Goal: Task Accomplishment & Management: Use online tool/utility

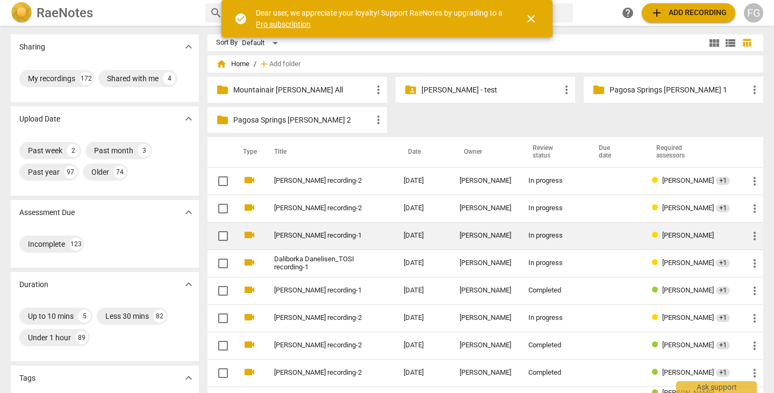
click at [308, 235] on link "[PERSON_NAME] recording-1" at bounding box center [319, 236] width 91 height 8
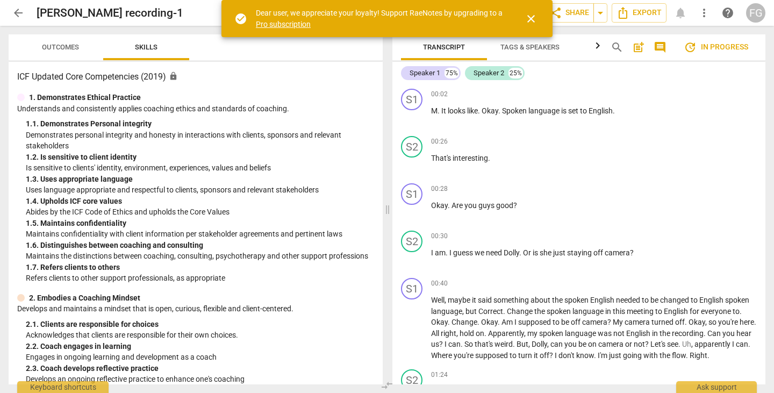
click at [530, 21] on span "close" at bounding box center [530, 18] width 13 height 13
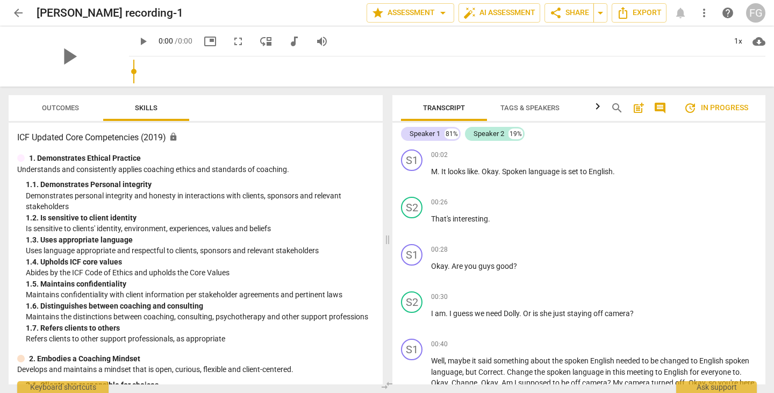
click at [149, 42] on span "play_arrow" at bounding box center [142, 41] width 13 height 13
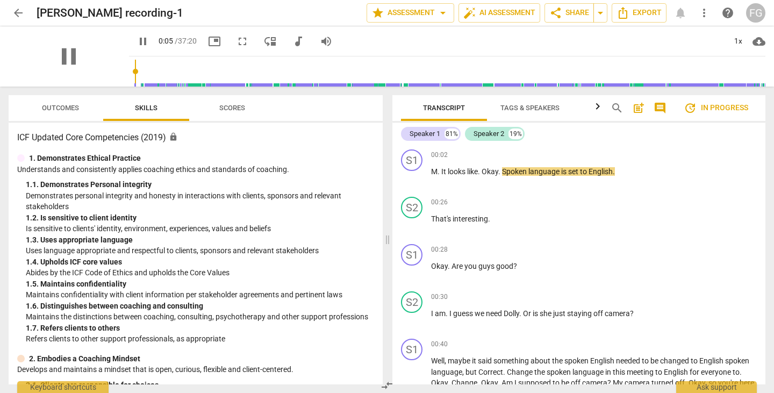
click at [96, 70] on div "pause" at bounding box center [69, 56] width 120 height 60
click at [236, 40] on span "fullscreen" at bounding box center [242, 41] width 13 height 13
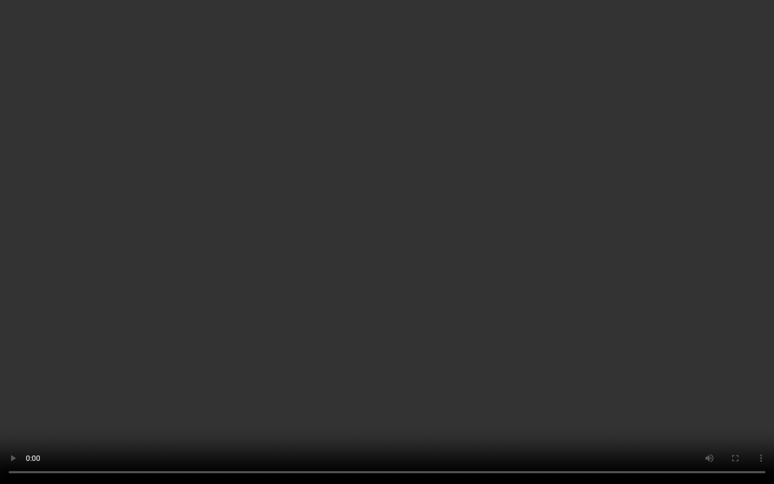
type input "22"
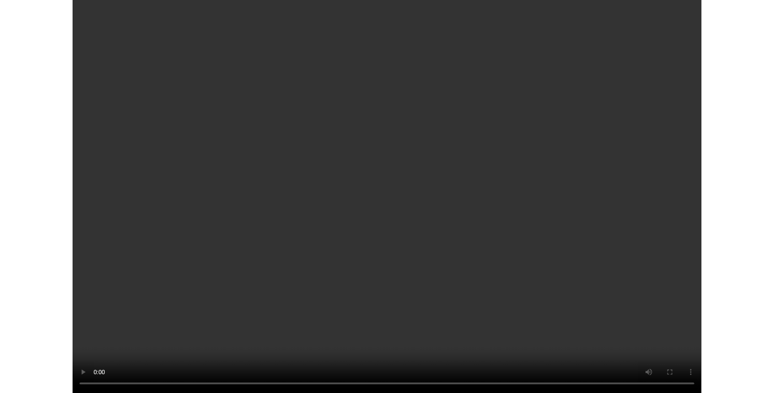
scroll to position [594, 0]
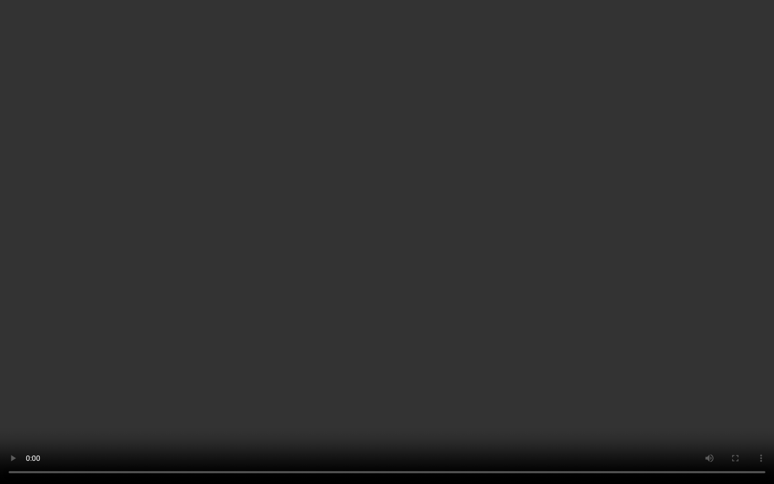
click at [488, 374] on video at bounding box center [387, 242] width 774 height 484
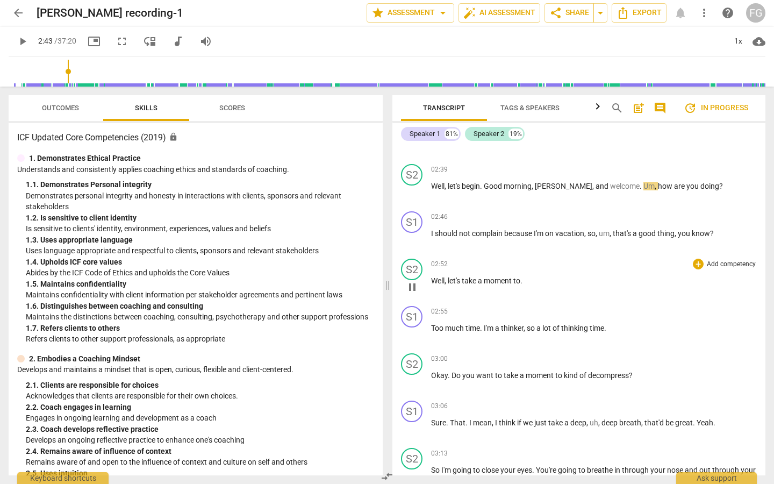
type input "163"
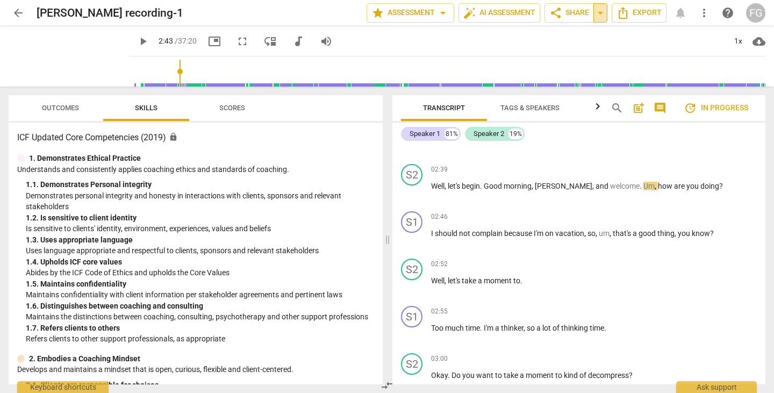
click at [600, 18] on span "arrow_drop_down" at bounding box center [600, 12] width 13 height 13
click at [425, 13] on span "star Assessment arrow_drop_down" at bounding box center [410, 12] width 78 height 13
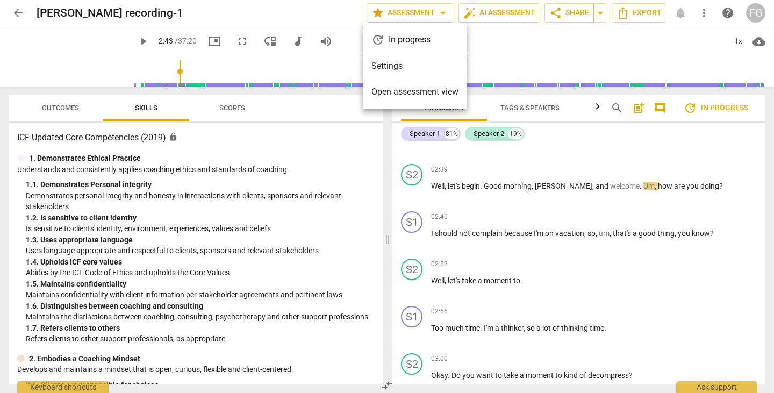
click at [392, 69] on li "Settings" at bounding box center [415, 66] width 104 height 26
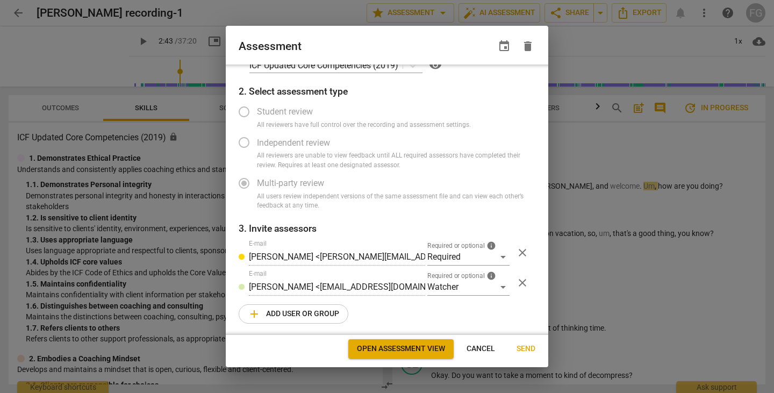
scroll to position [28, 0]
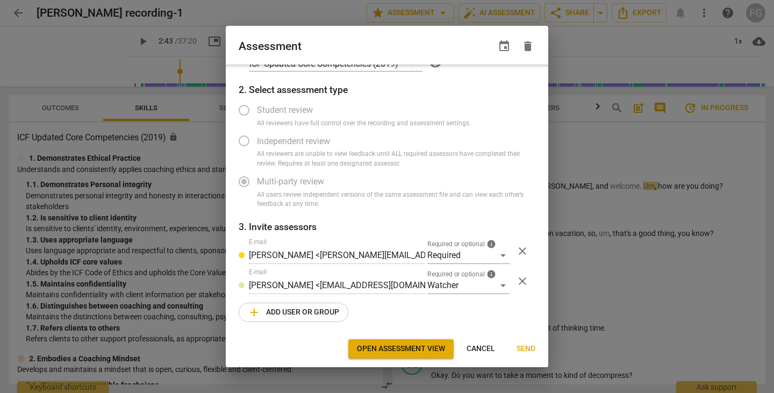
click at [301, 314] on span "add Add user or group" at bounding box center [293, 312] width 91 height 13
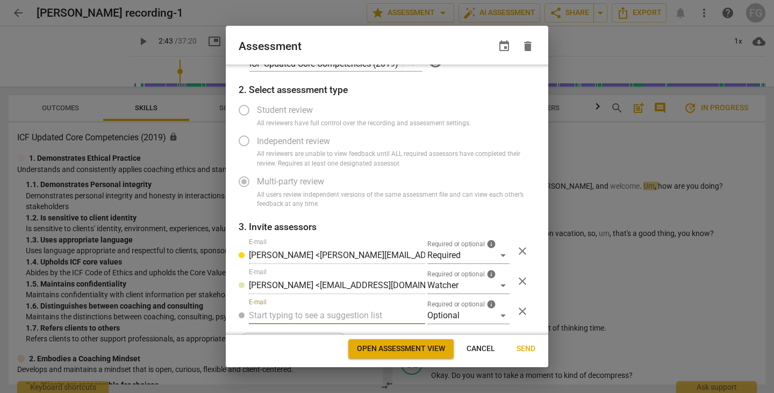
radio input "false"
click at [293, 311] on input "text" at bounding box center [337, 315] width 176 height 17
type input "[EMAIL_ADDRESS][PERSON_NAME][DOMAIN_NAME]"
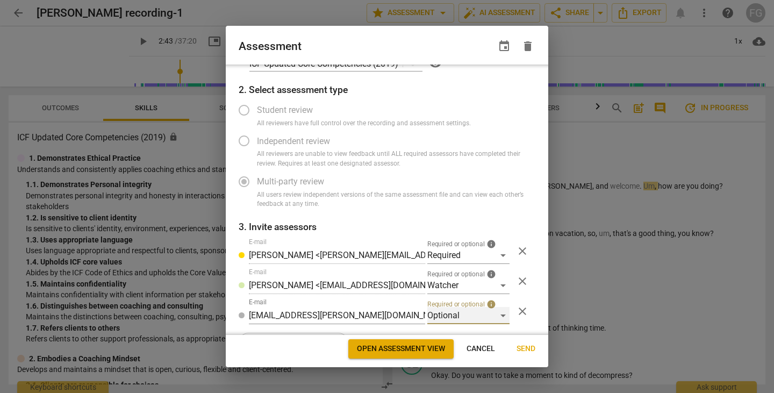
click at [445, 318] on div "Optional" at bounding box center [468, 315] width 82 height 17
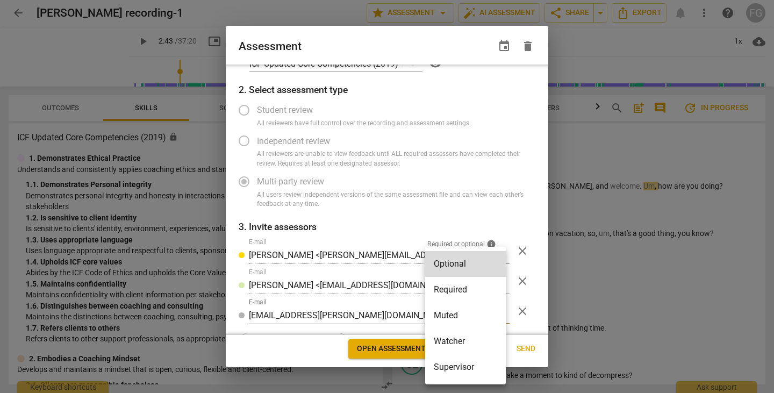
click at [451, 291] on li "Required" at bounding box center [465, 290] width 81 height 26
radio input "false"
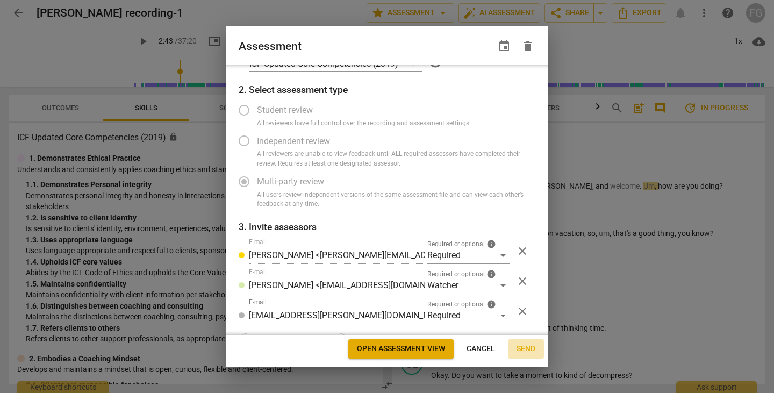
click at [523, 354] on button "Send" at bounding box center [526, 348] width 36 height 19
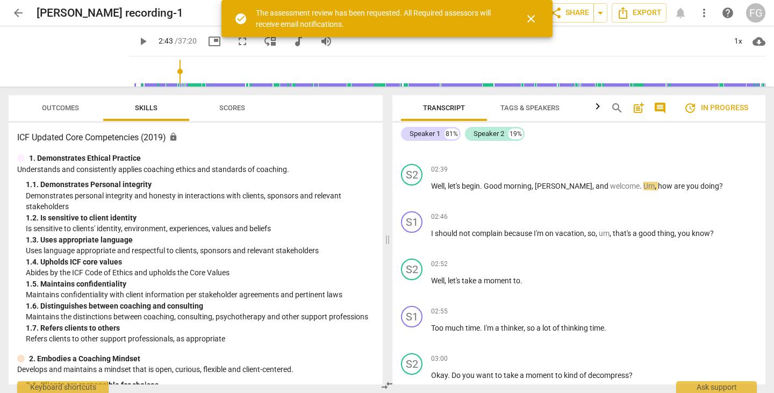
click at [536, 21] on span "close" at bounding box center [530, 18] width 13 height 13
